Goal: Find contact information: Find contact information

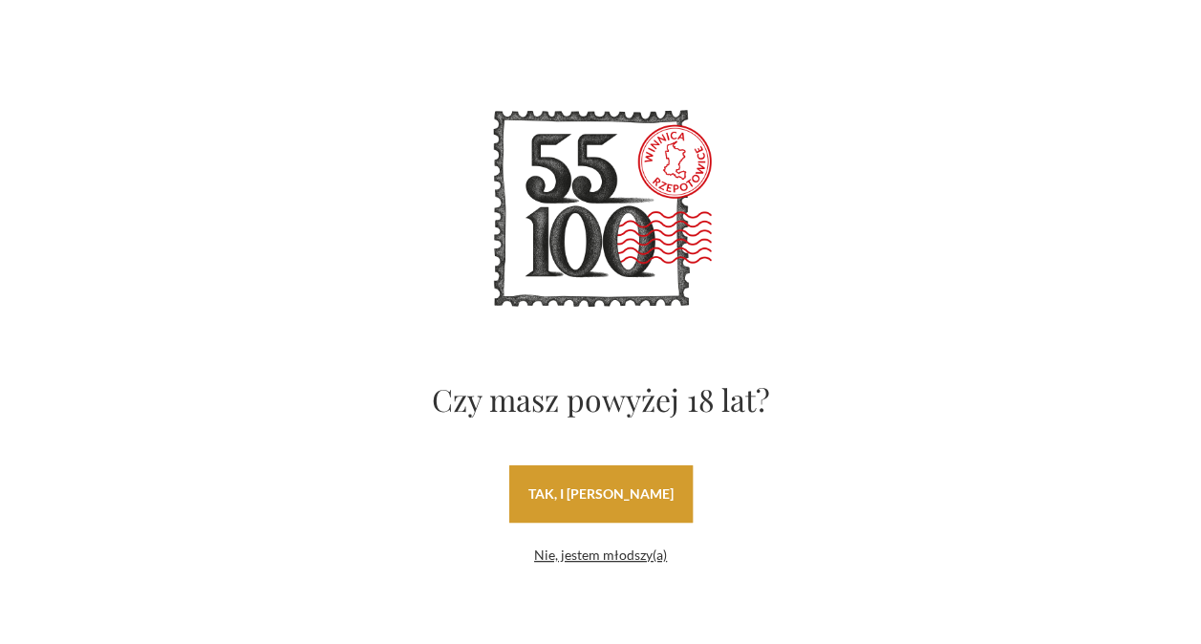
click at [577, 484] on link "tak, i uwielbiam wino" at bounding box center [600, 493] width 183 height 57
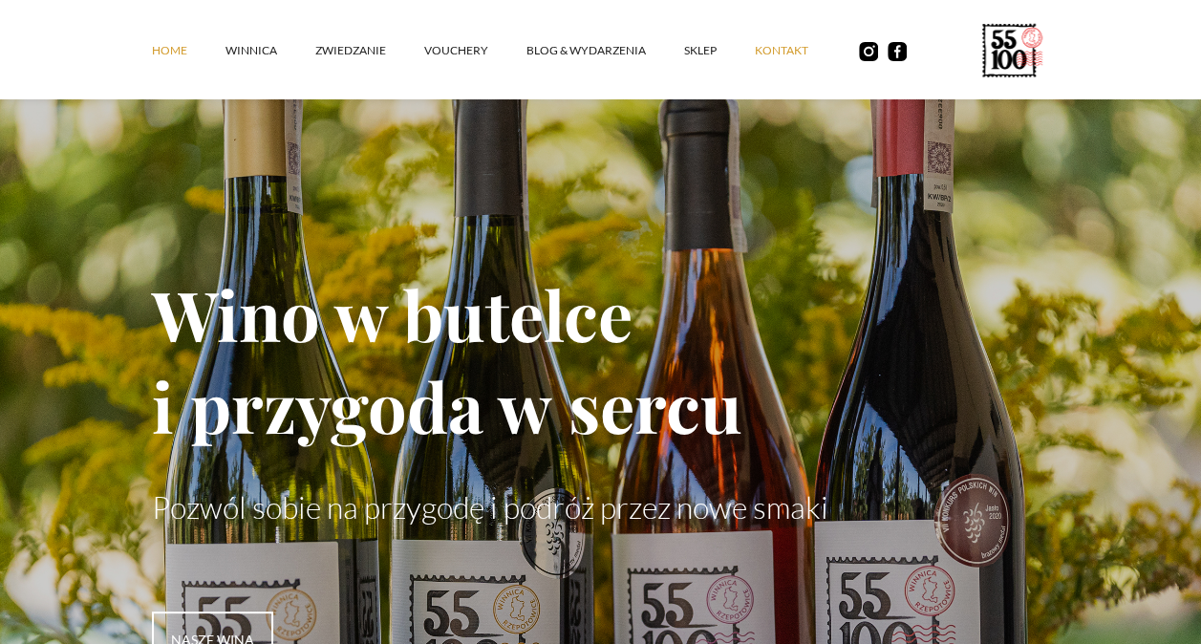
click at [755, 51] on link "kontakt" at bounding box center [801, 50] width 92 height 57
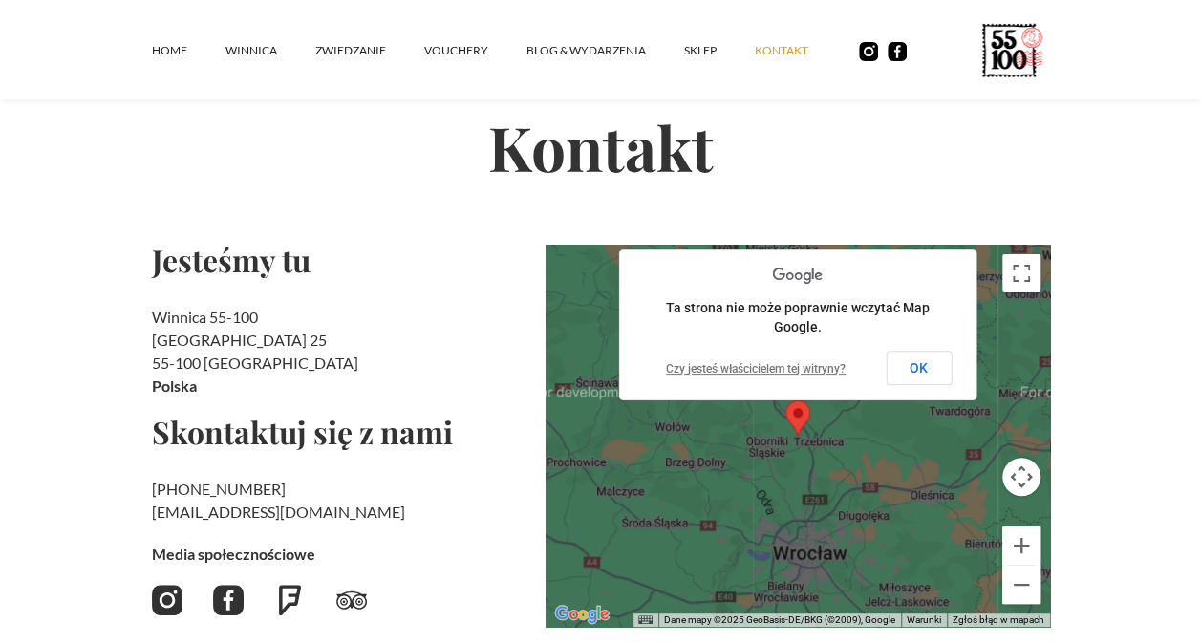
scroll to position [109, 0]
